Goal: Navigation & Orientation: Find specific page/section

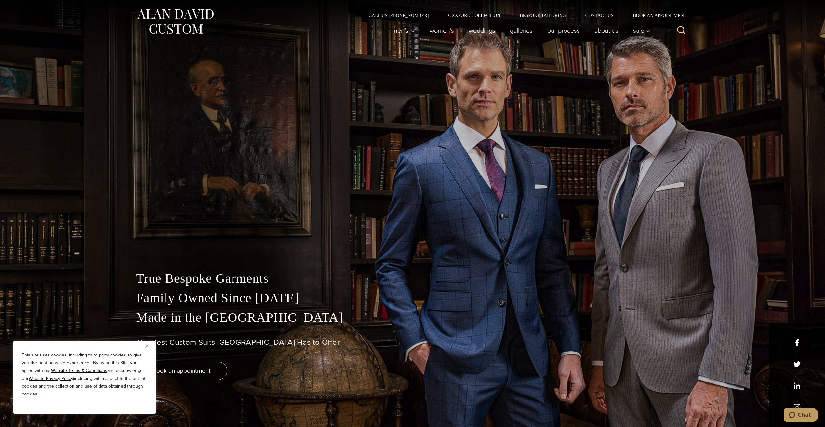
click at [145, 346] on div "This site uses cookies, including third party cookies, to give you the best pos…" at bounding box center [84, 377] width 143 height 73
click at [483, 31] on link "weddings" at bounding box center [481, 30] width 41 height 13
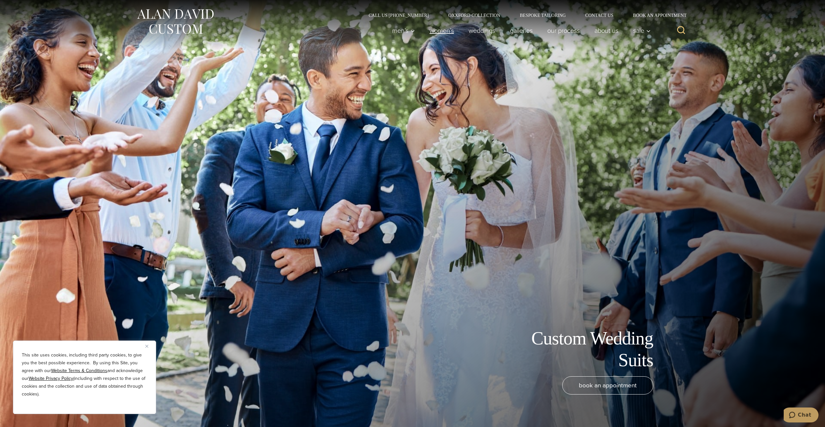
click at [432, 31] on link "Women’s" at bounding box center [441, 30] width 39 height 13
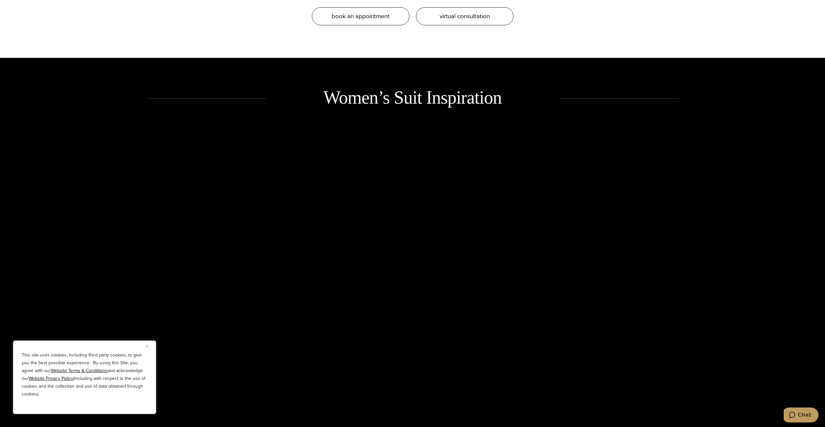
scroll to position [1008, 0]
